Goal: Task Accomplishment & Management: Manage account settings

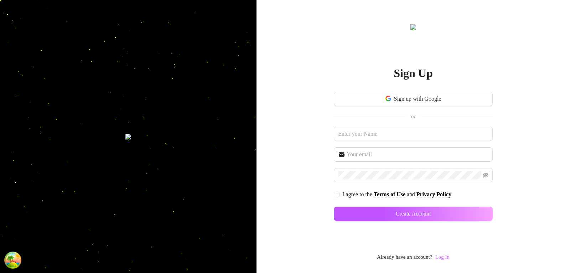
click at [444, 256] on link "Log In" at bounding box center [442, 257] width 14 height 6
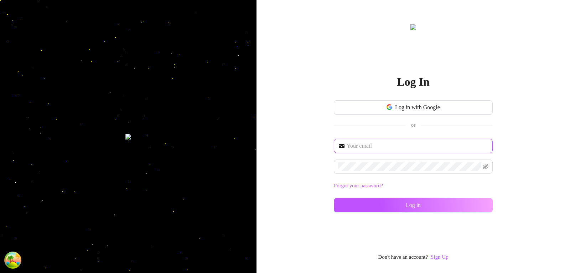
click at [404, 145] on input "text" at bounding box center [418, 146] width 142 height 9
type input "[EMAIL_ADDRESS][DOMAIN_NAME]"
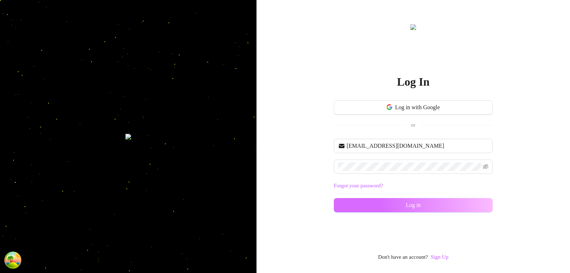
click at [399, 199] on button "Log in" at bounding box center [413, 205] width 159 height 14
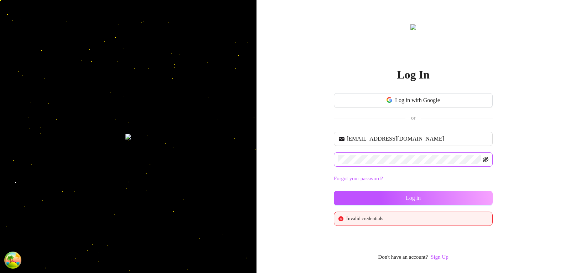
click at [486, 160] on icon "eye-invisible" at bounding box center [486, 159] width 1 height 1
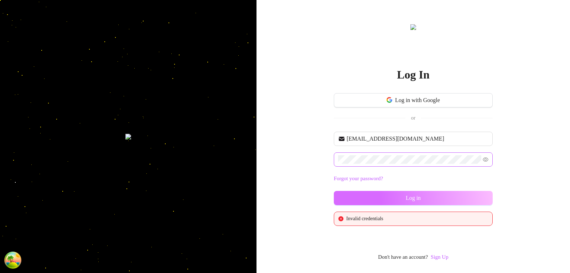
click at [447, 195] on button "Log in" at bounding box center [413, 198] width 159 height 14
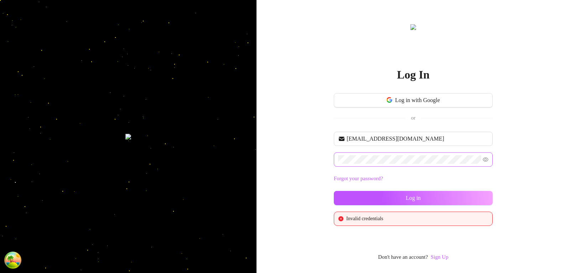
click at [447, 196] on button "Log in" at bounding box center [413, 198] width 159 height 14
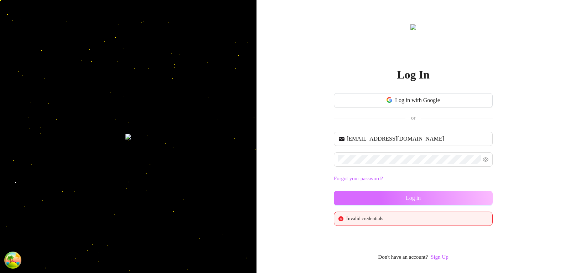
click at [436, 202] on button "Log in" at bounding box center [413, 198] width 159 height 14
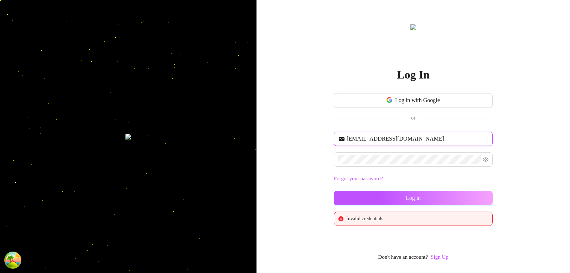
click at [384, 141] on input "[EMAIL_ADDRESS][DOMAIN_NAME]" at bounding box center [418, 138] width 142 height 9
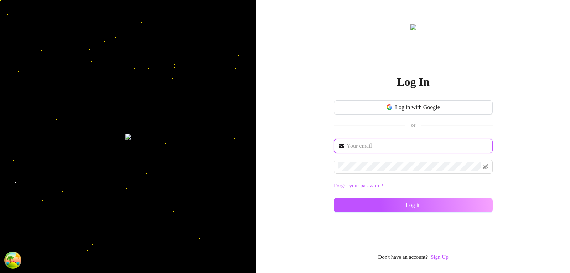
click at [401, 143] on input "text" at bounding box center [418, 146] width 142 height 9
type input "[EMAIL_ADDRESS][DOMAIN_NAME]"
click at [334, 198] on button "Log in" at bounding box center [413, 205] width 159 height 14
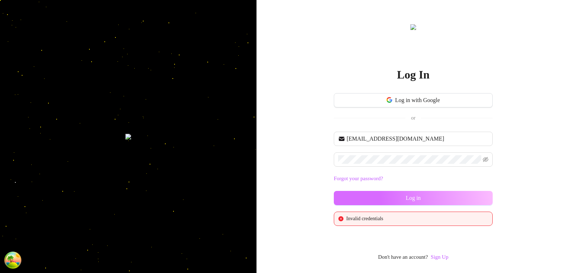
click at [437, 193] on button "Log in" at bounding box center [413, 198] width 159 height 14
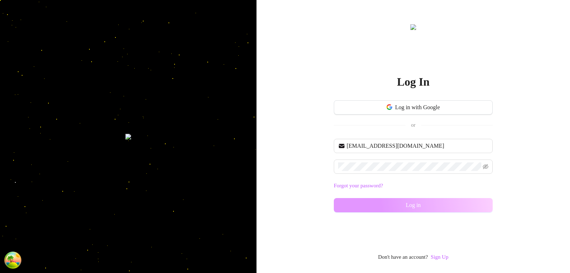
click at [437, 193] on div "[EMAIL_ADDRESS][DOMAIN_NAME] Forgot your password? Log in" at bounding box center [413, 179] width 159 height 80
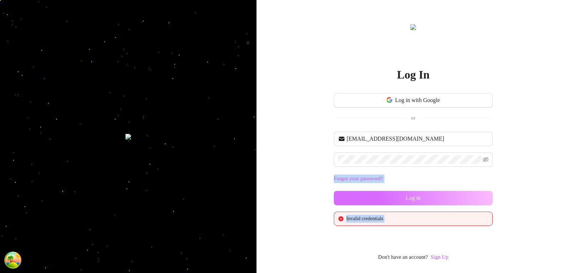
click at [432, 199] on button "Log in" at bounding box center [413, 198] width 159 height 14
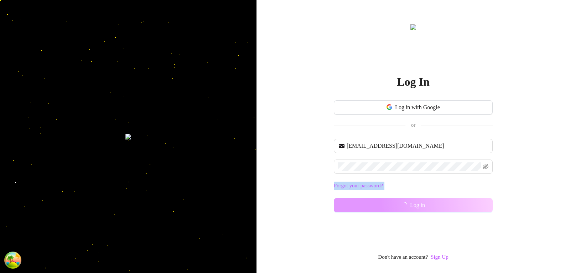
click at [432, 199] on button "Log in" at bounding box center [413, 205] width 159 height 14
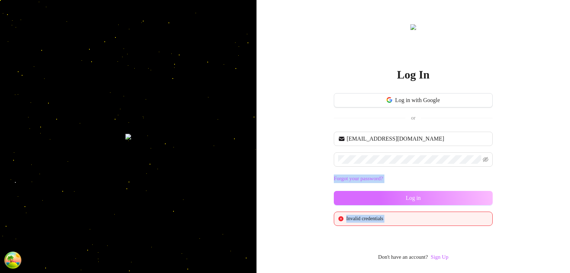
click at [433, 194] on button "Log in" at bounding box center [413, 198] width 159 height 14
click at [433, 195] on button "Log in" at bounding box center [413, 198] width 159 height 14
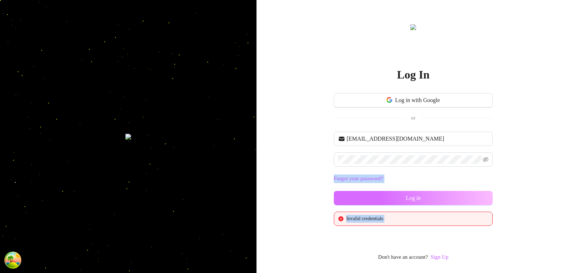
click at [392, 195] on button "Log in" at bounding box center [413, 198] width 159 height 14
click at [391, 195] on button "Log in" at bounding box center [413, 198] width 159 height 14
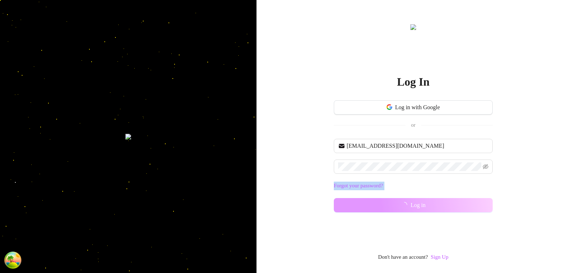
click at [391, 195] on div "[EMAIL_ADDRESS][DOMAIN_NAME] Forgot your password? Log in" at bounding box center [413, 179] width 159 height 80
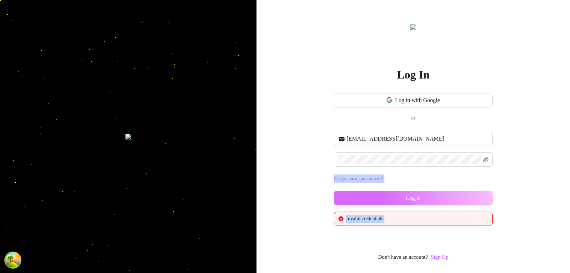
click at [391, 195] on button "Log in" at bounding box center [413, 198] width 159 height 14
click at [428, 200] on button "Log in" at bounding box center [413, 198] width 159 height 14
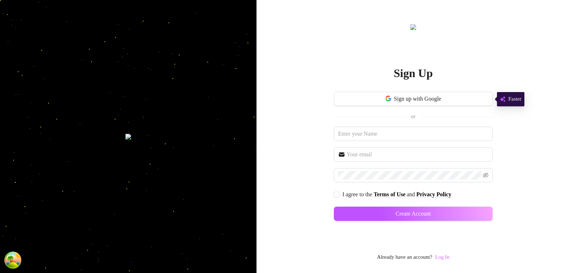
click at [447, 254] on link "Log In" at bounding box center [442, 257] width 14 height 6
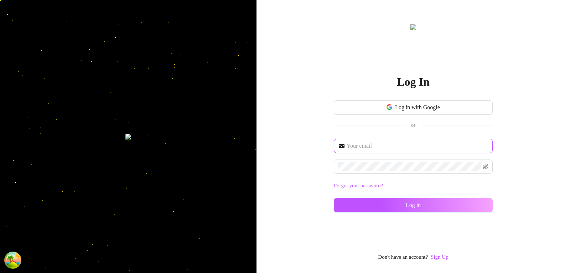
click at [402, 147] on input "text" at bounding box center [418, 146] width 142 height 9
click at [392, 147] on input "text" at bounding box center [418, 146] width 142 height 9
type input "[EMAIL_ADDRESS][DOMAIN_NAME]"
click at [334, 198] on button "Log in" at bounding box center [413, 205] width 159 height 14
